Goal: Obtain resource: Obtain resource

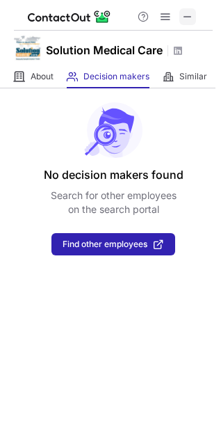
click at [189, 21] on span at bounding box center [187, 16] width 11 height 11
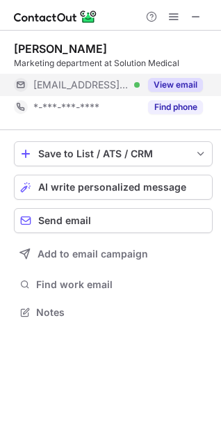
scroll to position [7, 6]
click at [169, 79] on button "View email" at bounding box center [175, 85] width 55 height 14
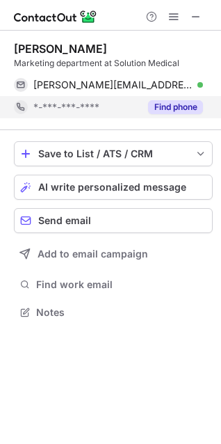
click at [188, 102] on button "Find phone" at bounding box center [175, 107] width 55 height 14
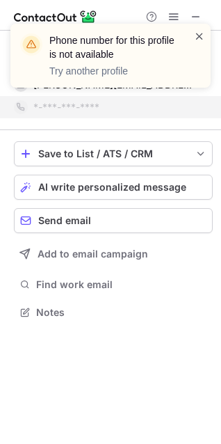
click at [198, 37] on span at bounding box center [199, 36] width 11 height 14
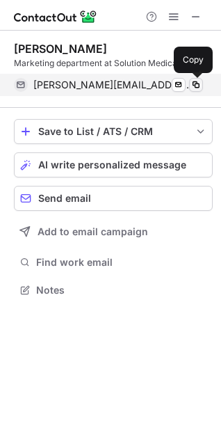
click at [198, 88] on span at bounding box center [196, 84] width 11 height 11
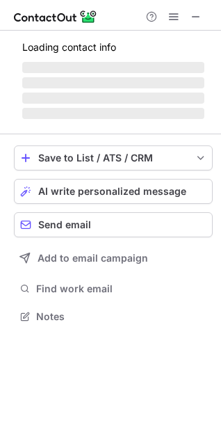
scroll to position [359, 221]
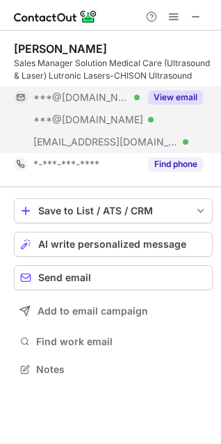
click at [182, 88] on div "View email" at bounding box center [171, 97] width 63 height 22
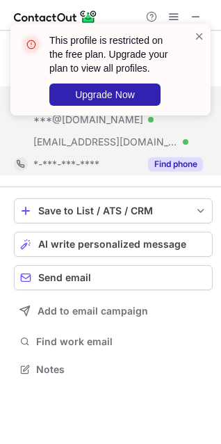
click at [194, 160] on button "Find phone" at bounding box center [175, 164] width 55 height 14
click at [198, 33] on span at bounding box center [199, 36] width 11 height 14
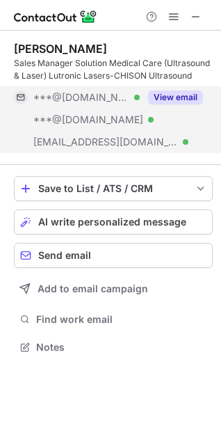
scroll to position [7, 6]
click at [185, 93] on button "View email" at bounding box center [175, 98] width 55 height 14
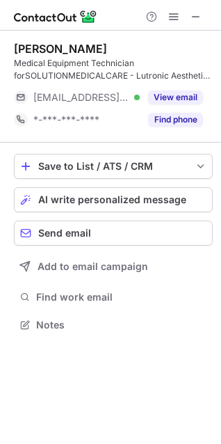
scroll to position [315, 221]
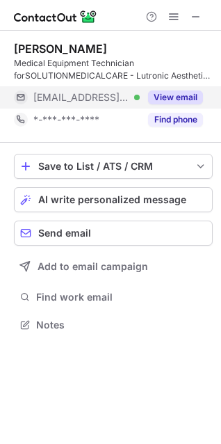
click at [185, 97] on button "View email" at bounding box center [175, 98] width 55 height 14
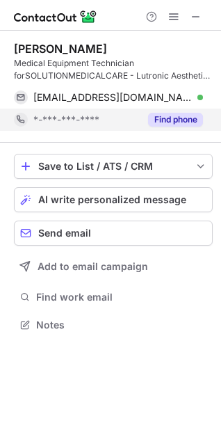
click at [183, 123] on button "Find phone" at bounding box center [175, 120] width 55 height 14
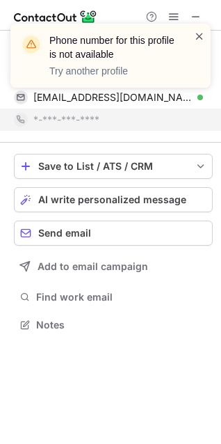
click at [203, 32] on span at bounding box center [199, 36] width 11 height 14
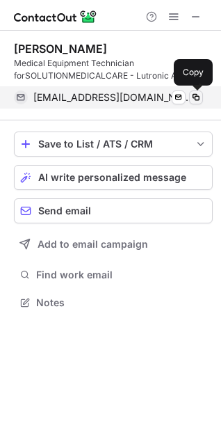
scroll to position [292, 221]
click at [198, 99] on span at bounding box center [196, 97] width 11 height 11
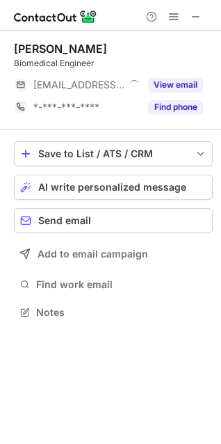
scroll to position [7, 6]
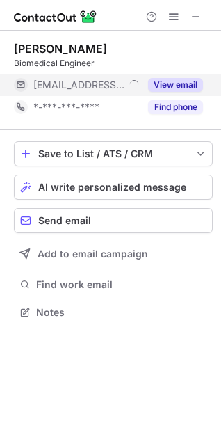
click at [178, 86] on button "View email" at bounding box center [175, 85] width 55 height 14
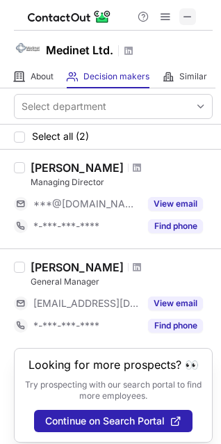
click at [194, 19] on button at bounding box center [188, 16] width 17 height 17
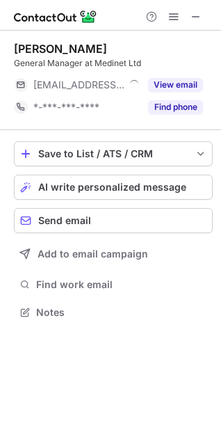
scroll to position [7, 6]
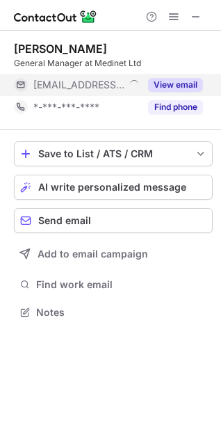
click at [175, 88] on button "View email" at bounding box center [175, 85] width 55 height 14
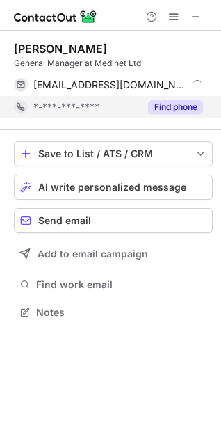
click at [180, 109] on button "Find phone" at bounding box center [175, 107] width 55 height 14
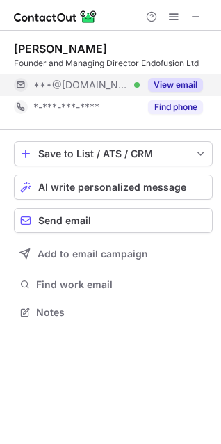
click at [184, 86] on button "View email" at bounding box center [175, 85] width 55 height 14
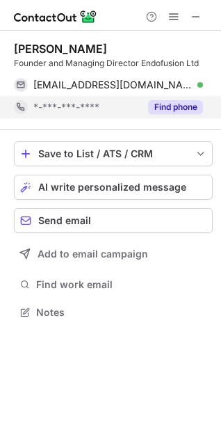
click at [182, 102] on button "Find phone" at bounding box center [175, 107] width 55 height 14
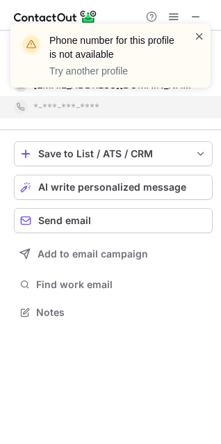
click at [201, 34] on span at bounding box center [199, 36] width 11 height 14
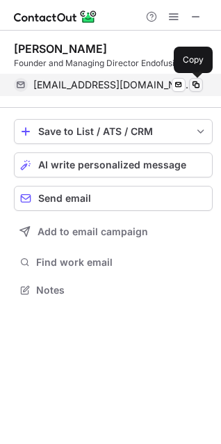
click at [192, 83] on span at bounding box center [196, 84] width 11 height 11
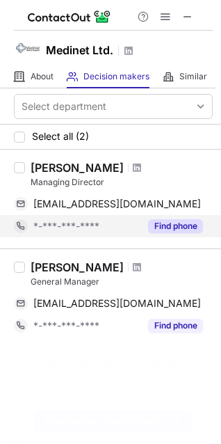
click at [182, 228] on button "Find phone" at bounding box center [175, 226] width 55 height 14
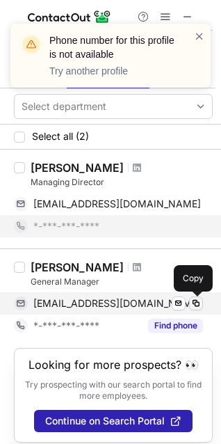
click at [195, 303] on span at bounding box center [196, 303] width 11 height 11
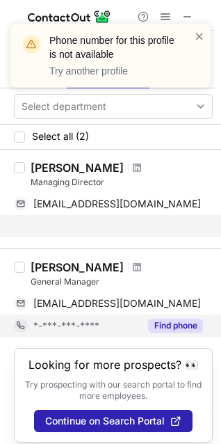
click at [181, 325] on button "Find phone" at bounding box center [175, 326] width 55 height 14
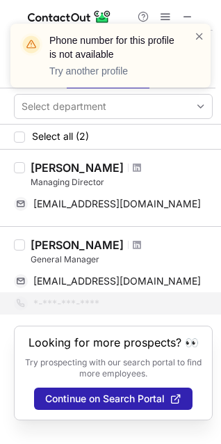
click at [193, 34] on div "Phone number for this profile is not available Try another profile" at bounding box center [105, 55] width 178 height 53
click at [201, 37] on span at bounding box center [199, 36] width 11 height 14
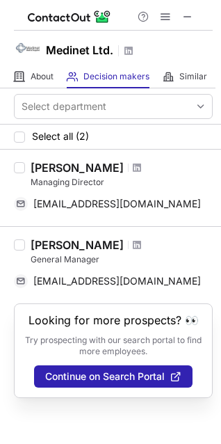
click at [183, 18] on div "Phone number for this profile is not available Try another profile" at bounding box center [110, 61] width 223 height 103
click at [196, 15] on button at bounding box center [188, 16] width 17 height 17
